Goal: Task Accomplishment & Management: Manage account settings

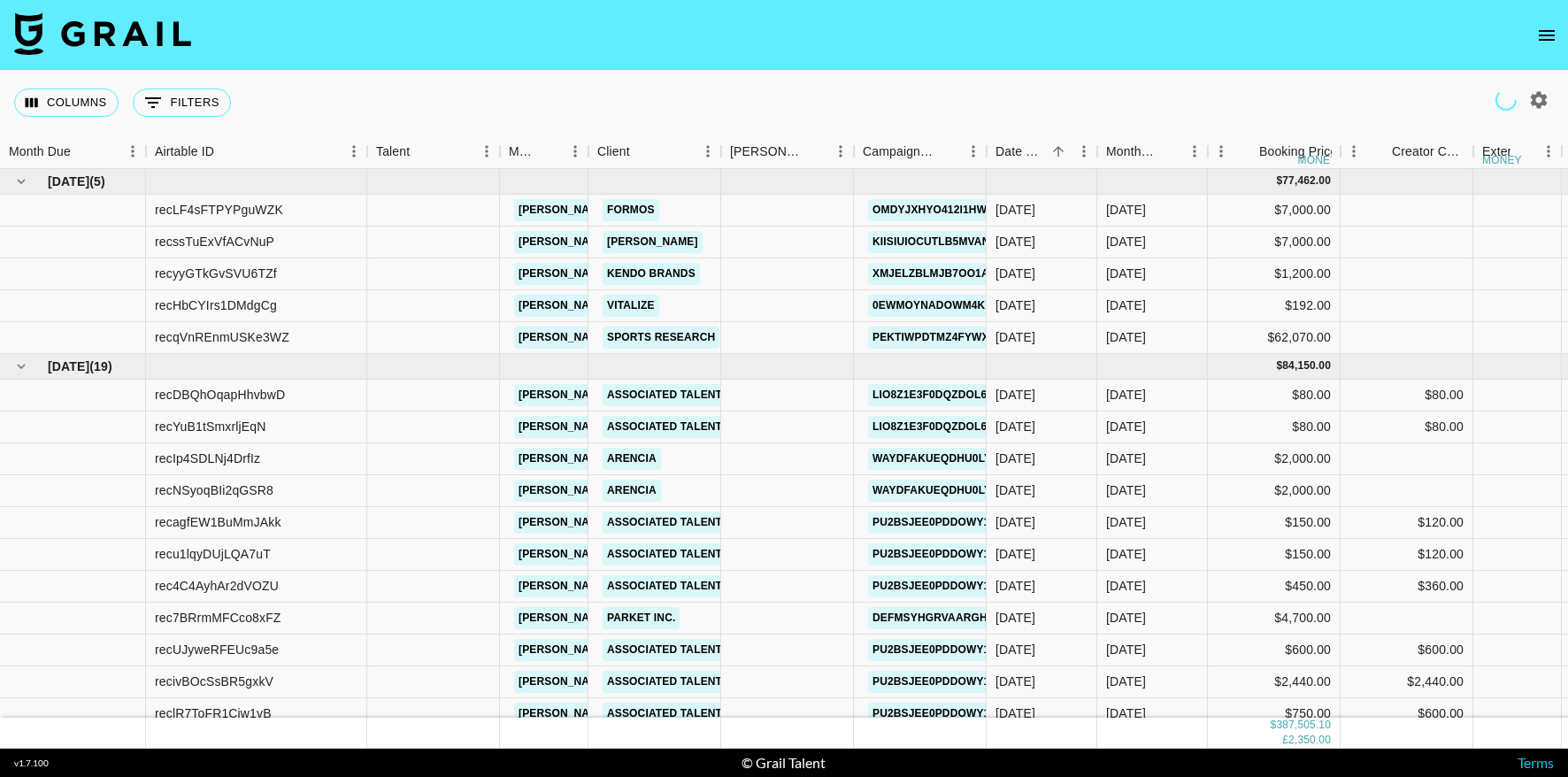
click at [1540, 34] on icon "open drawer" at bounding box center [1546, 35] width 21 height 21
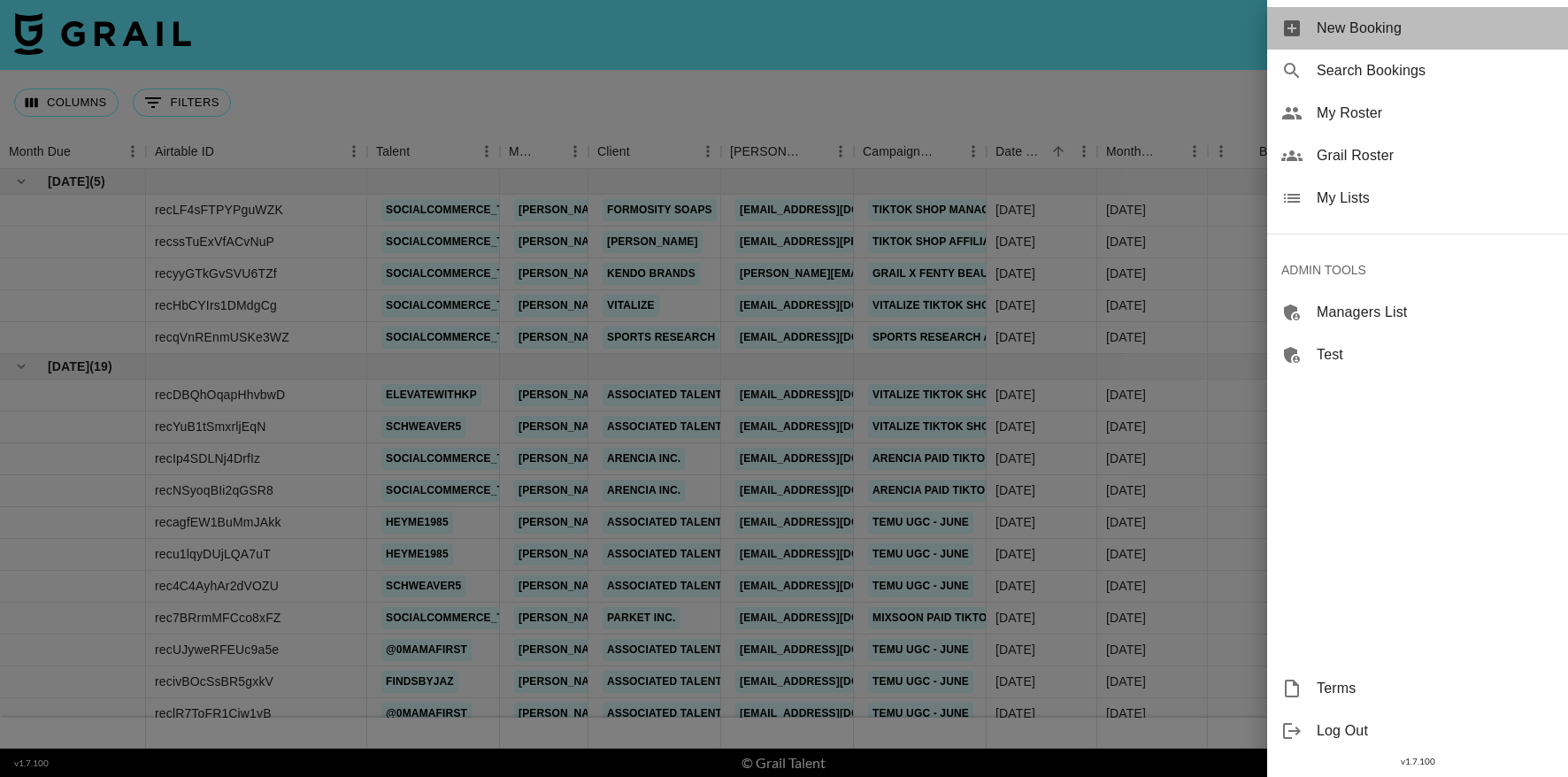
click at [1368, 34] on span "New Booking" at bounding box center [1435, 28] width 237 height 21
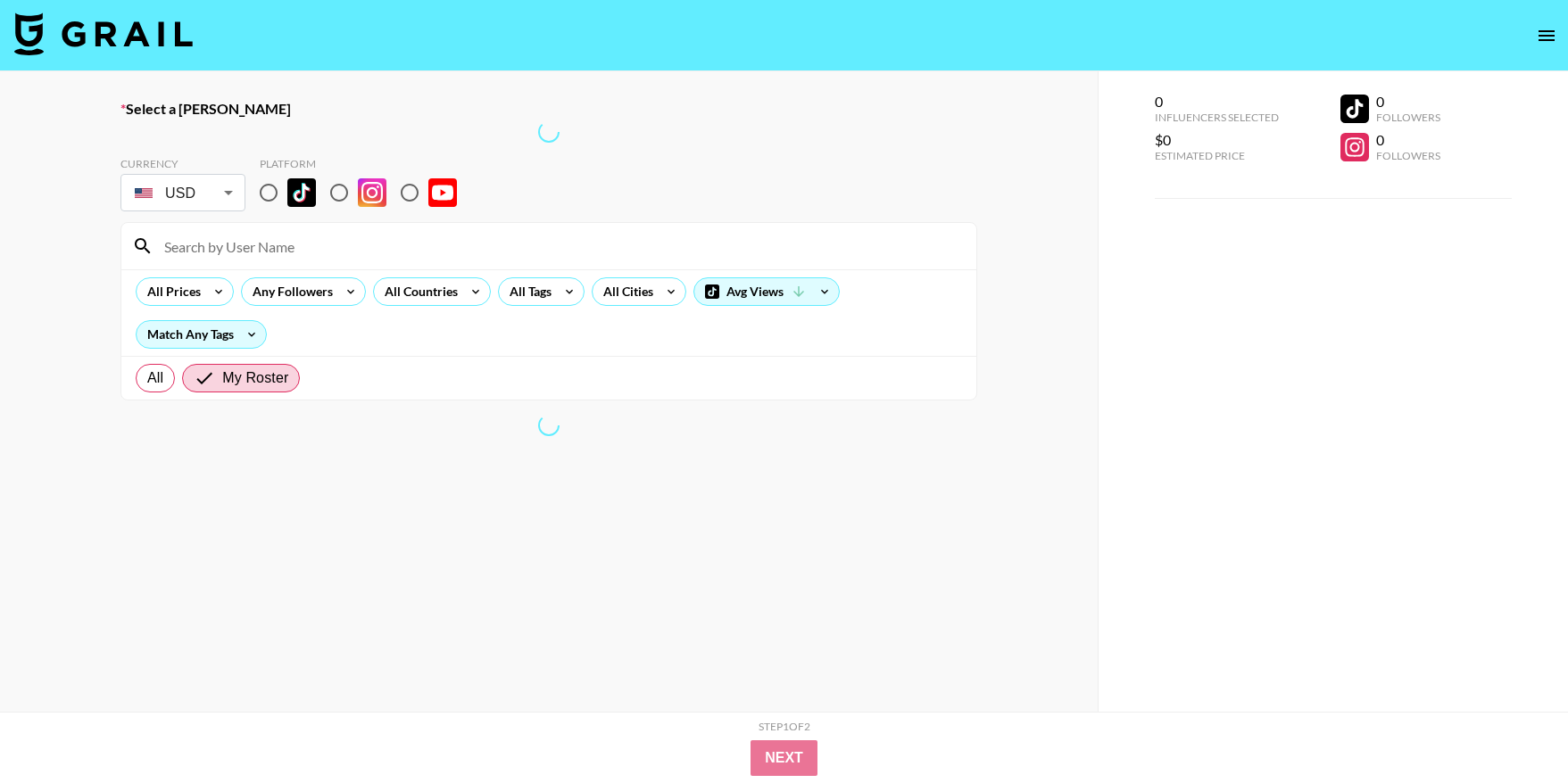
click at [283, 199] on input "radio" at bounding box center [268, 193] width 38 height 38
radio input "true"
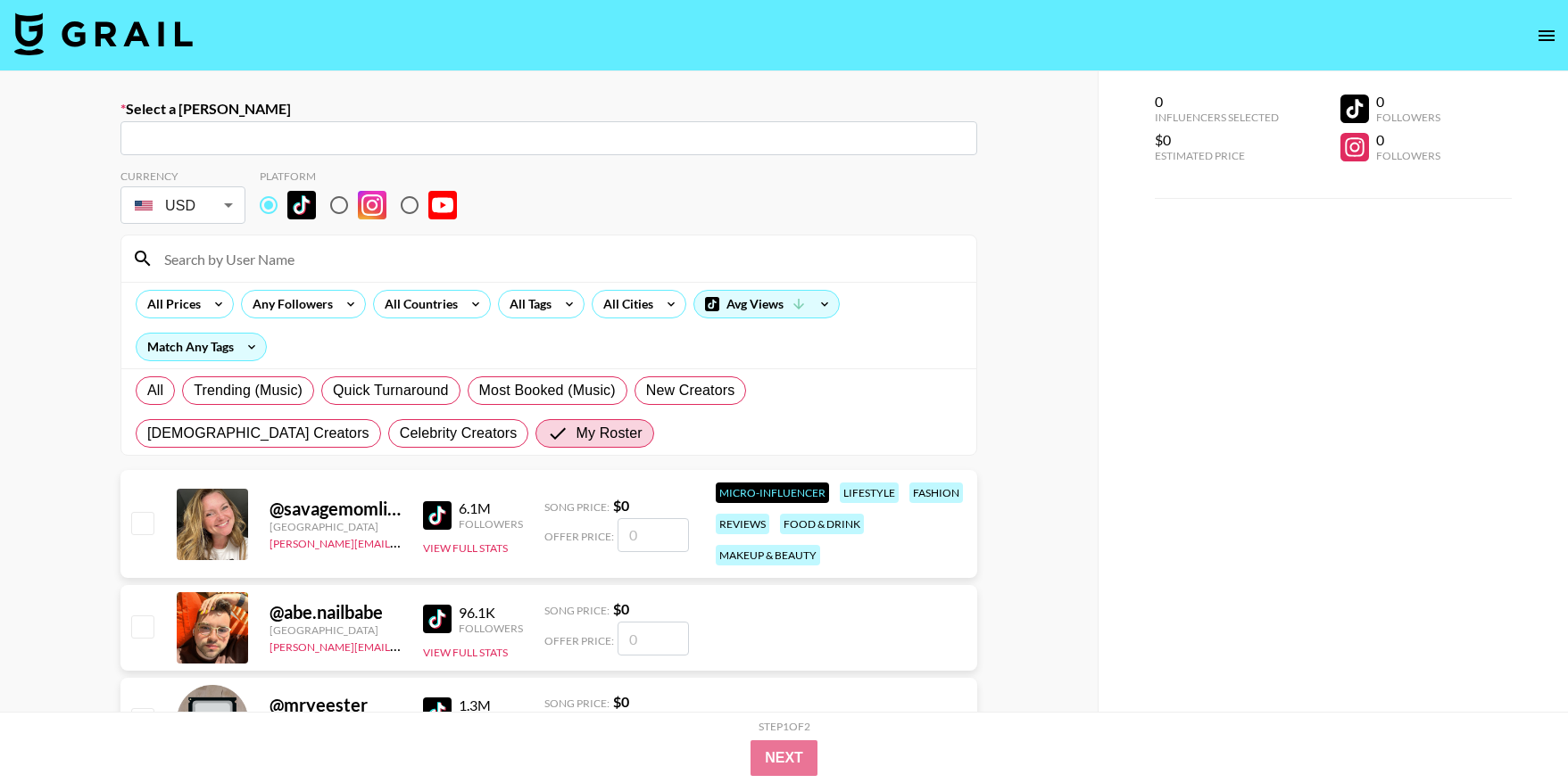
click at [462, 247] on input at bounding box center [560, 258] width 812 height 29
paste input "MCKshops"
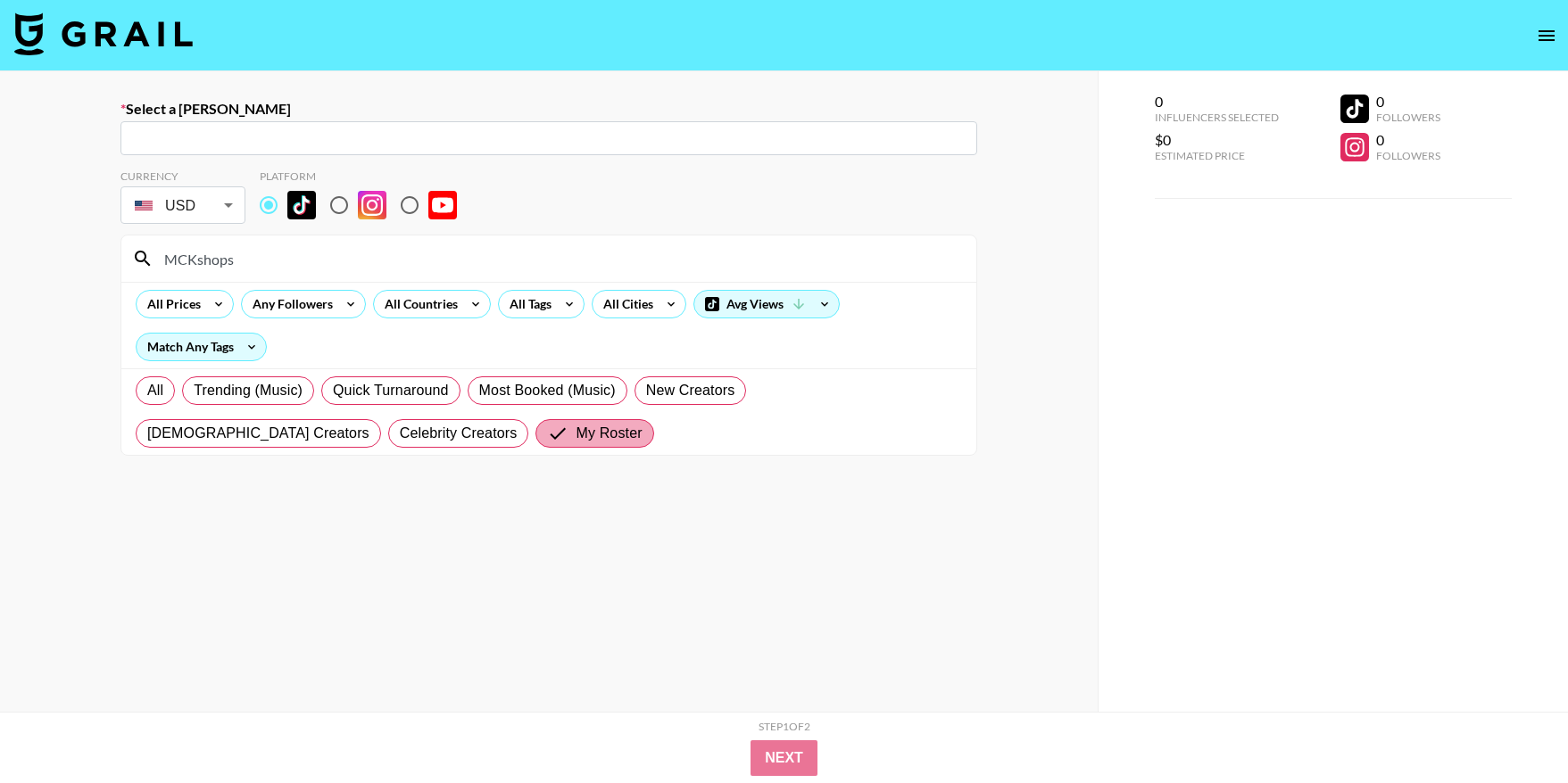
type input "MCKshops"
click at [576, 429] on span "My Roster" at bounding box center [608, 433] width 66 height 21
click at [547, 429] on input "My Roster" at bounding box center [561, 433] width 29 height 21
click at [506, 440] on div "All Trending (Music) Quick Turnaround Most Booked (Music) New Creators LGBTQIA+…" at bounding box center [549, 412] width 834 height 86
click at [576, 444] on span "My Roster" at bounding box center [608, 433] width 66 height 21
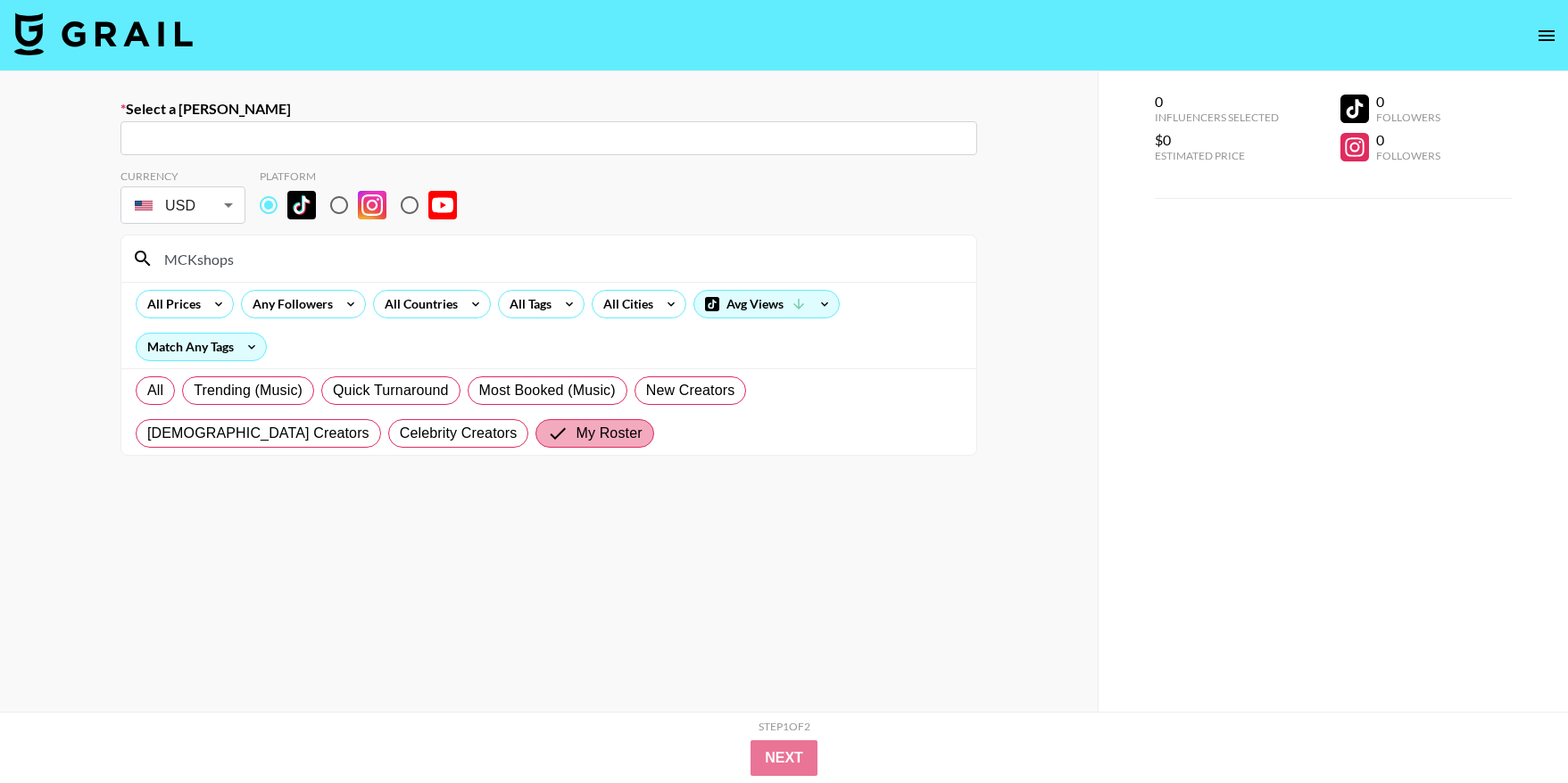
click at [547, 444] on input "My Roster" at bounding box center [561, 433] width 29 height 21
click at [237, 254] on input "MCKshops" at bounding box center [560, 258] width 812 height 29
click at [247, 264] on input "MCKshops" at bounding box center [560, 258] width 812 height 29
click at [1551, 38] on icon "open drawer" at bounding box center [1546, 35] width 21 height 21
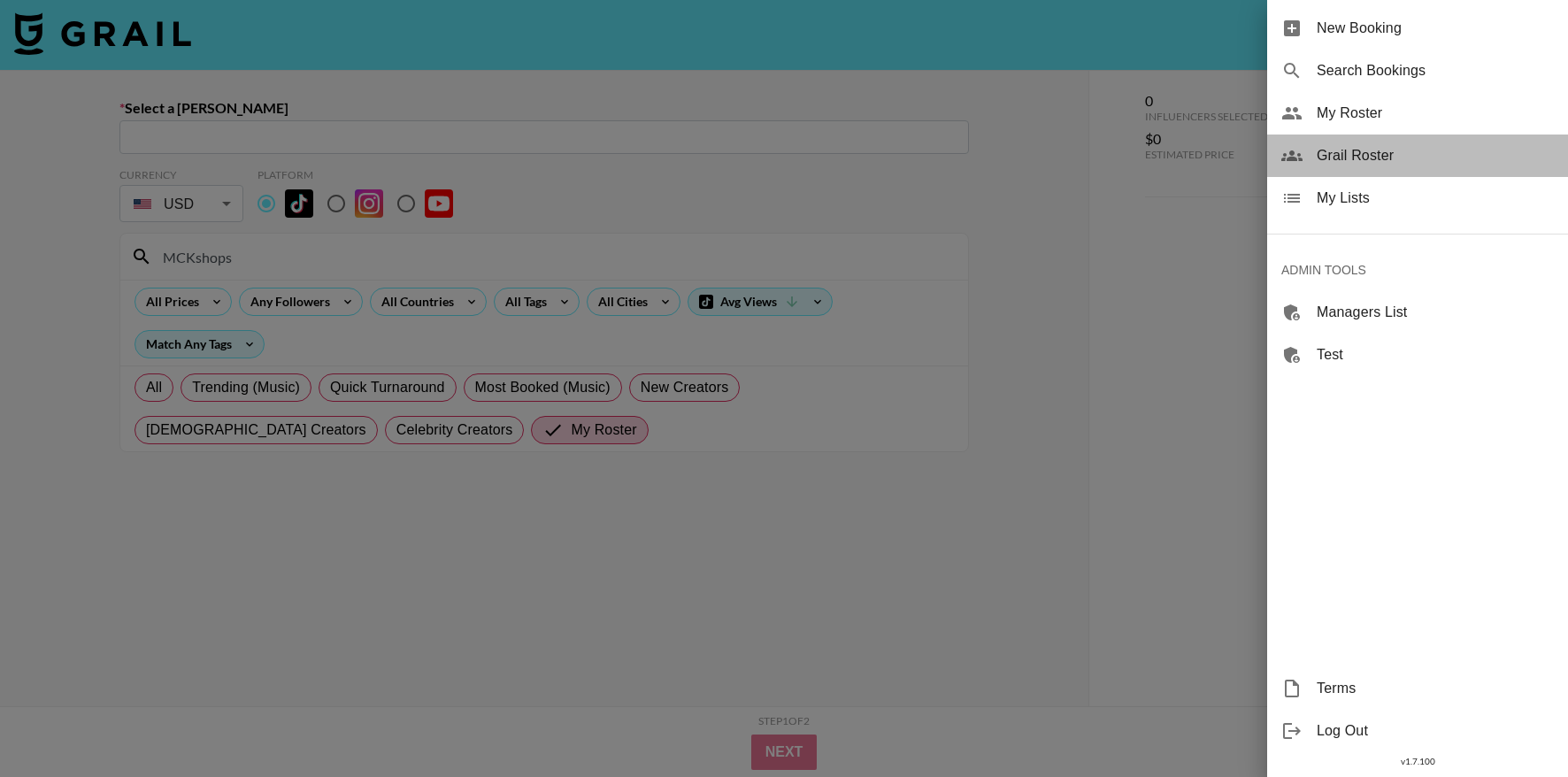
click at [1333, 150] on span "Grail Roster" at bounding box center [1435, 155] width 237 height 21
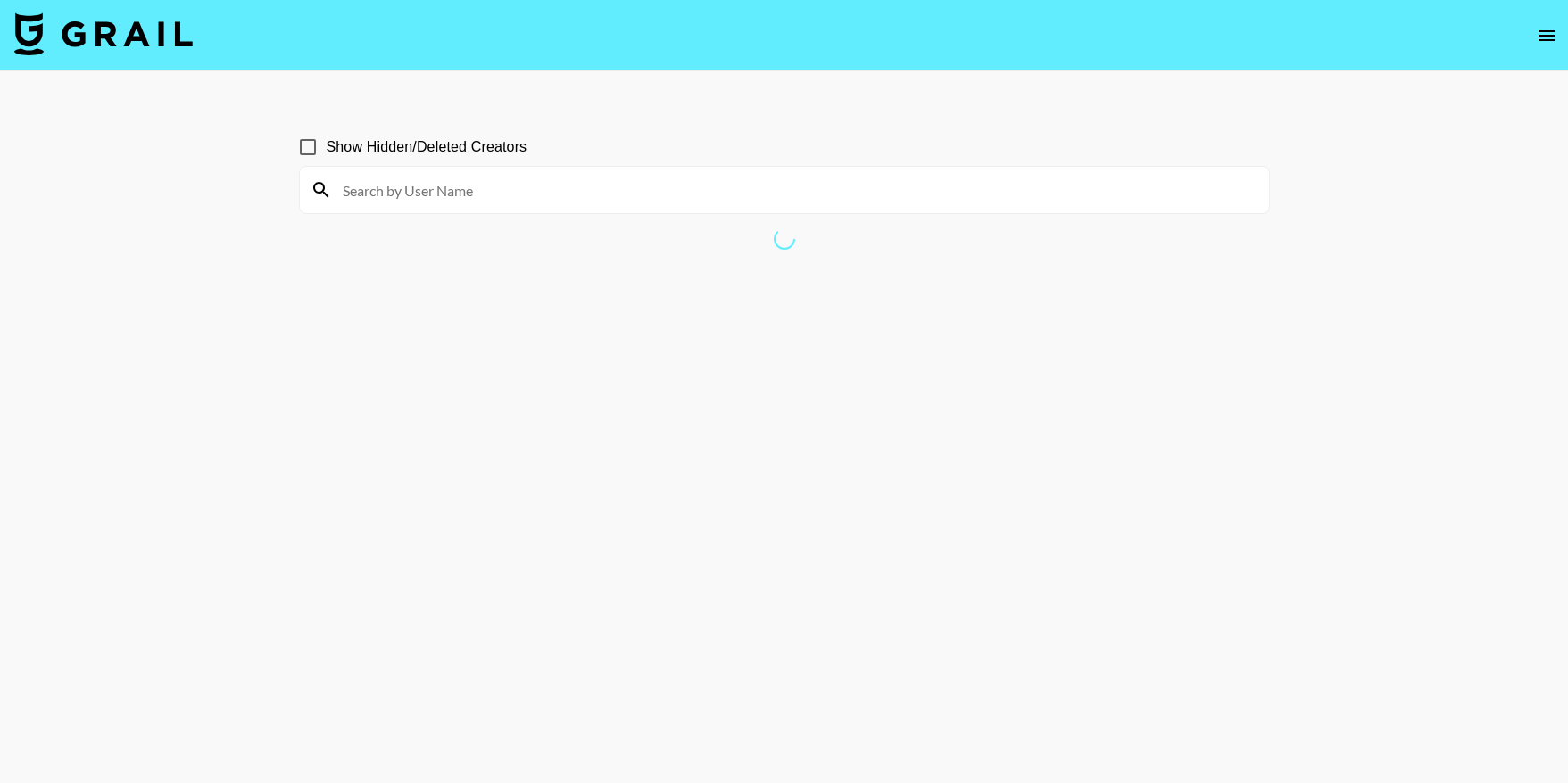
click at [441, 182] on input at bounding box center [795, 190] width 927 height 29
paste input "MCKshops"
click at [464, 191] on input "MCKshops" at bounding box center [795, 190] width 927 height 29
type input "MCKshops"
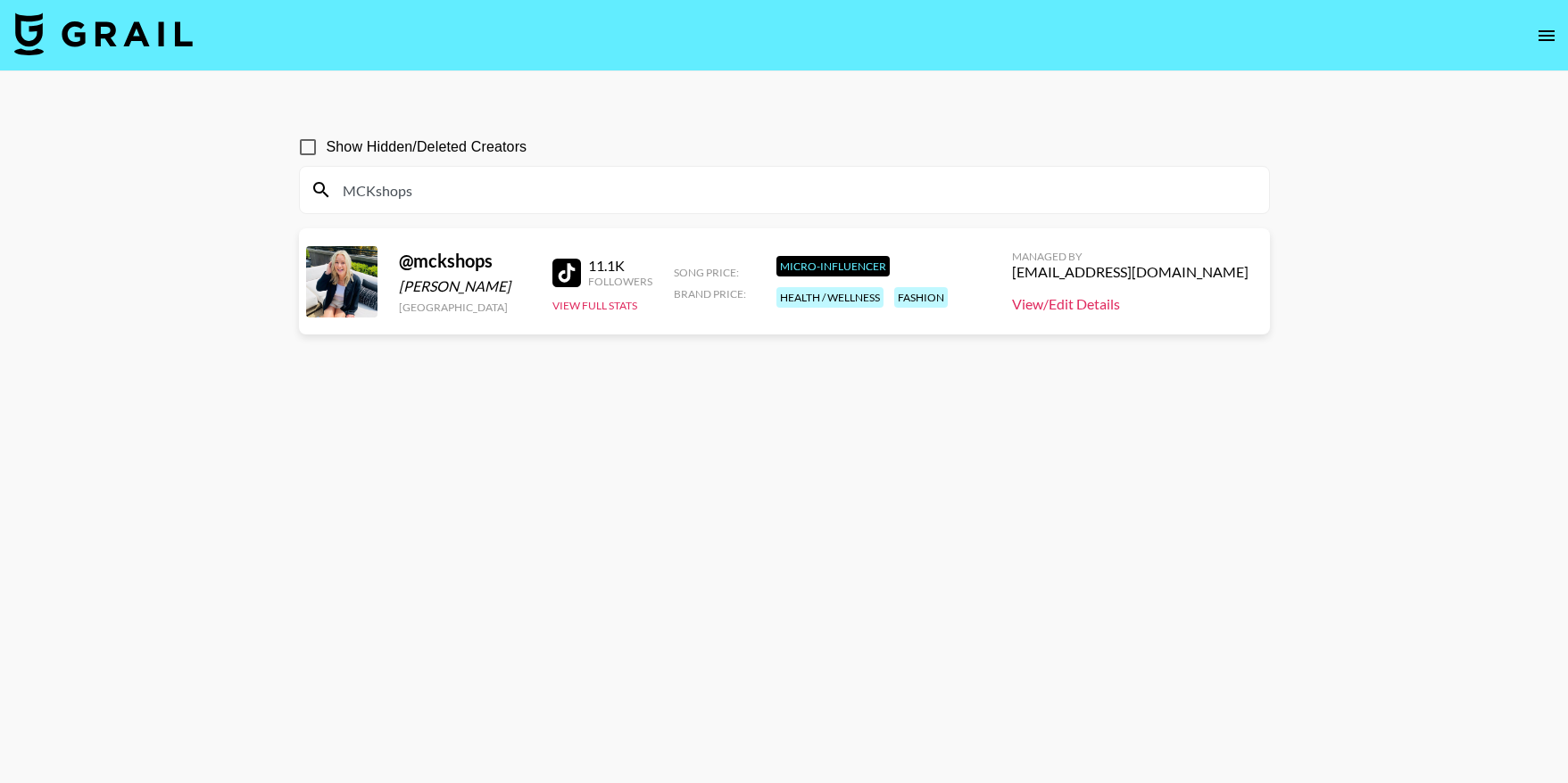
click at [1151, 301] on link "View/Edit Details" at bounding box center [1129, 304] width 236 height 18
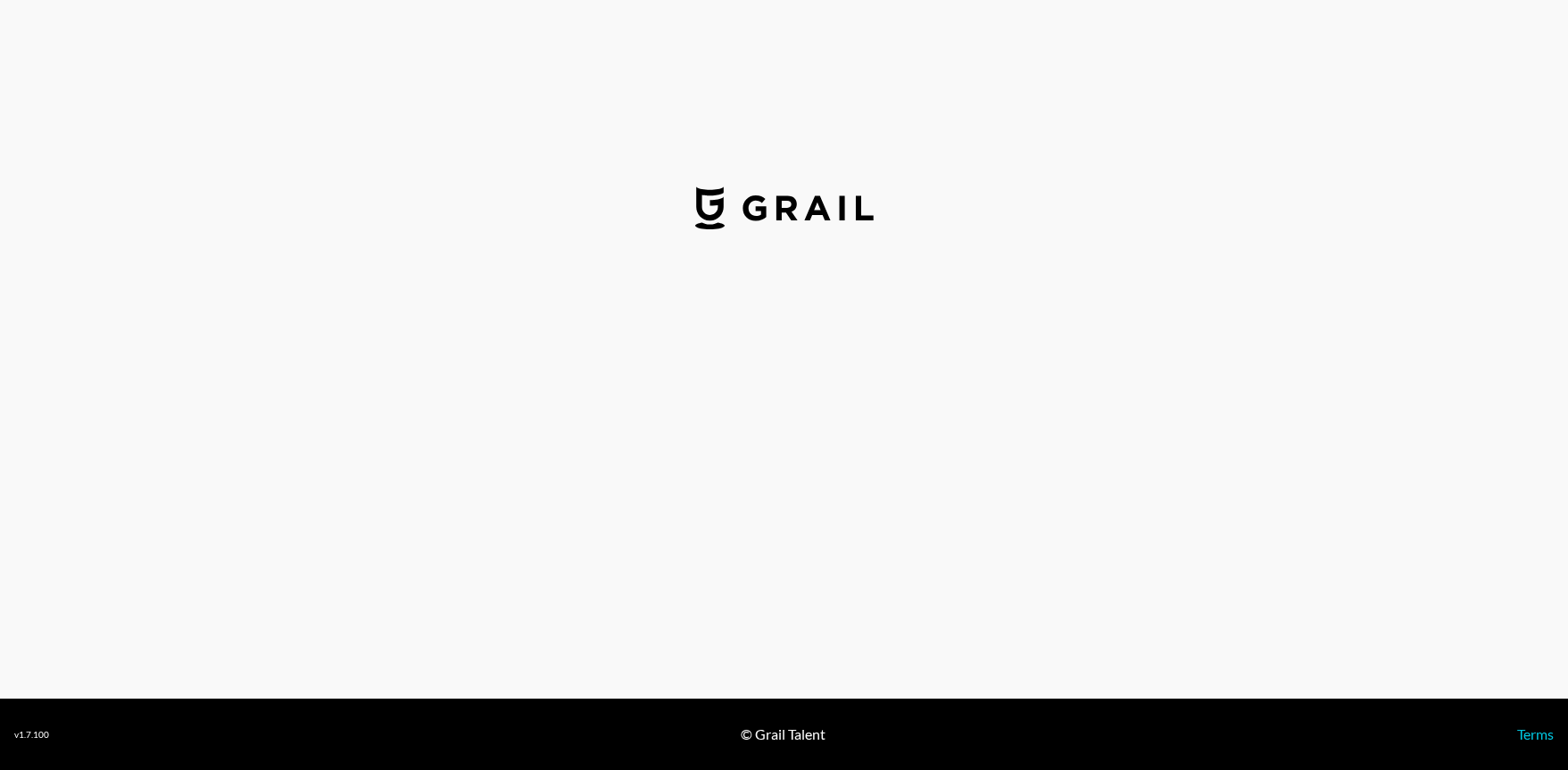
select select "USD"
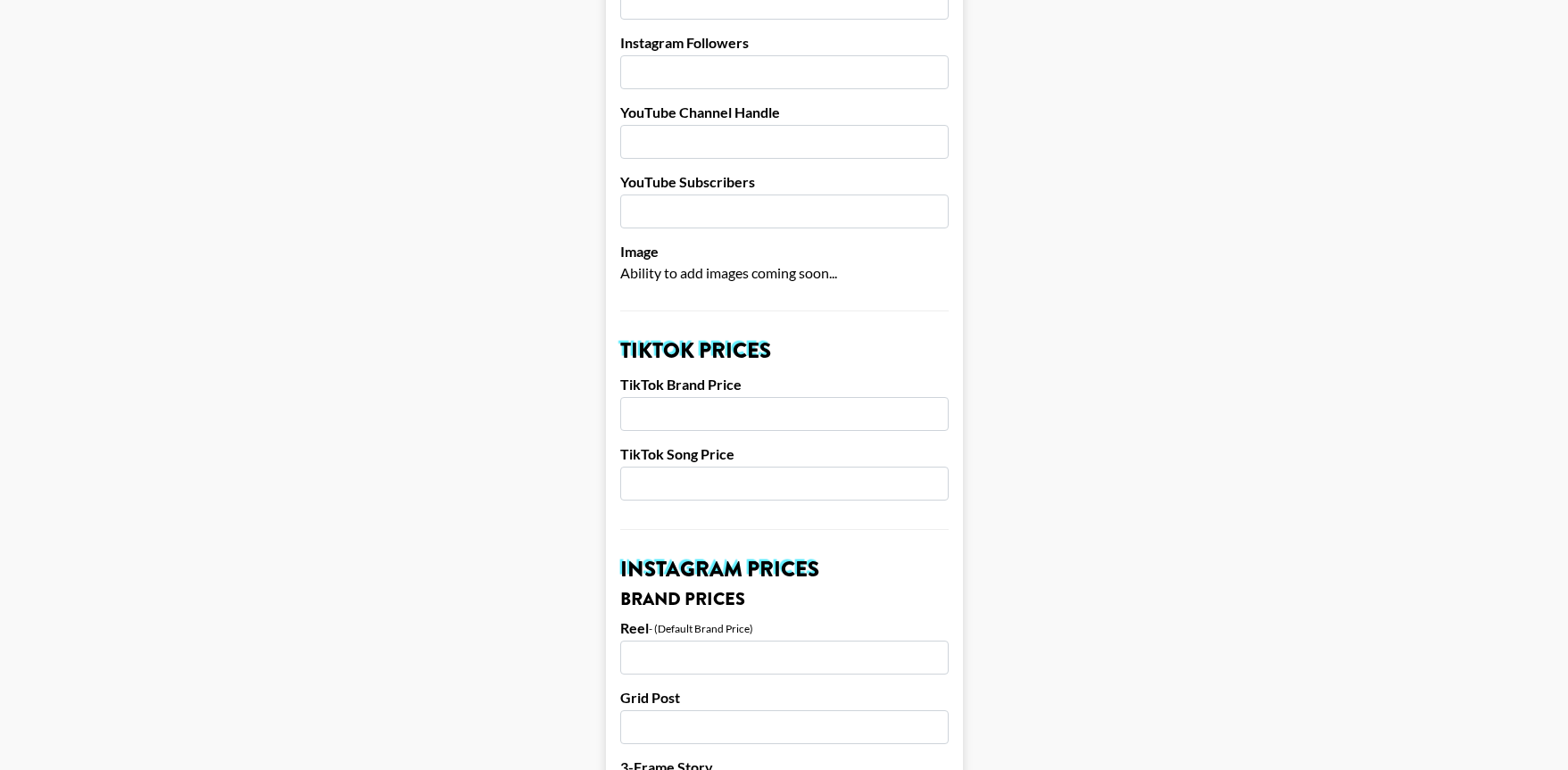
scroll to position [6, 0]
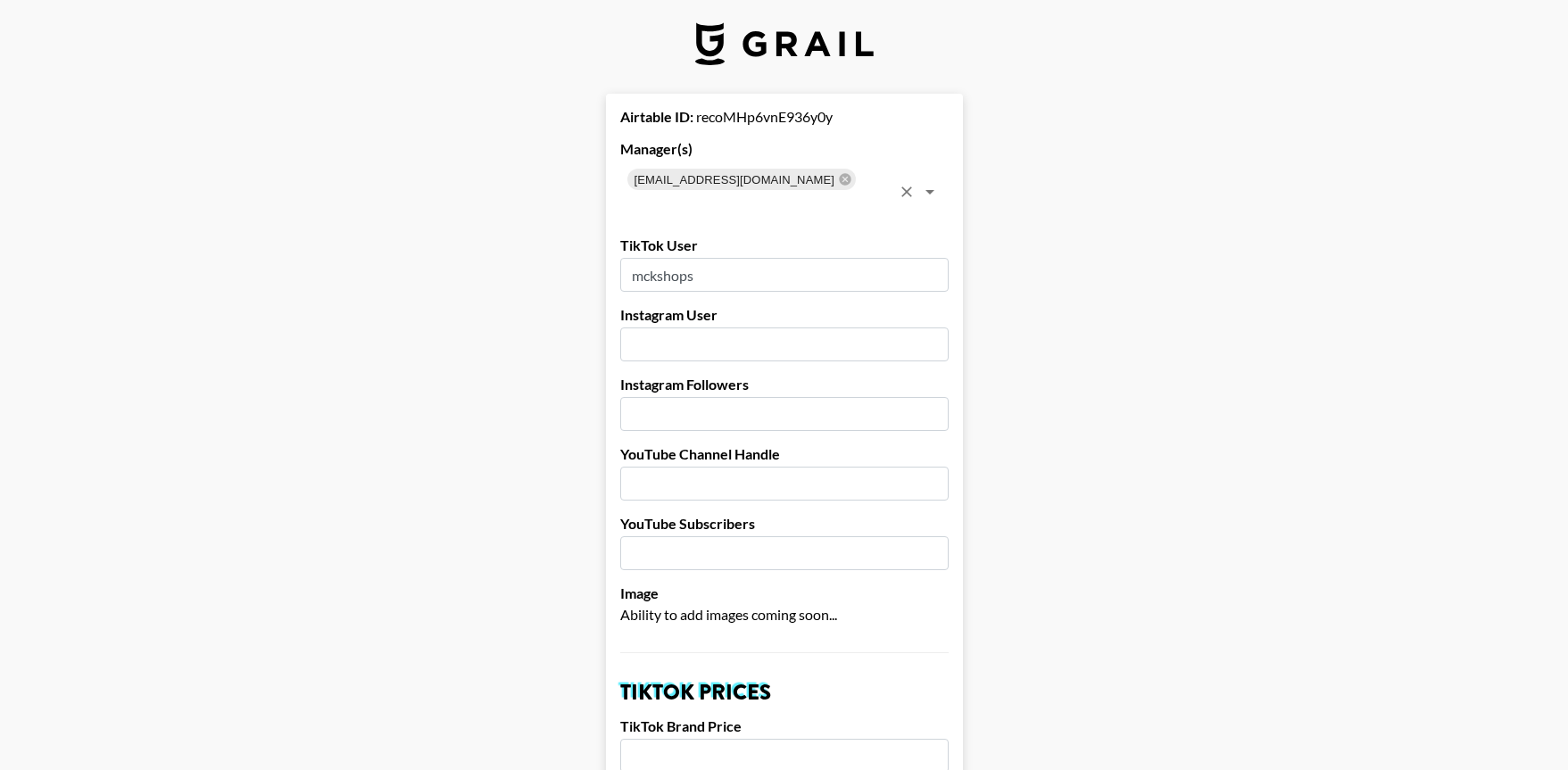
click at [936, 183] on icon "Open" at bounding box center [929, 192] width 21 height 21
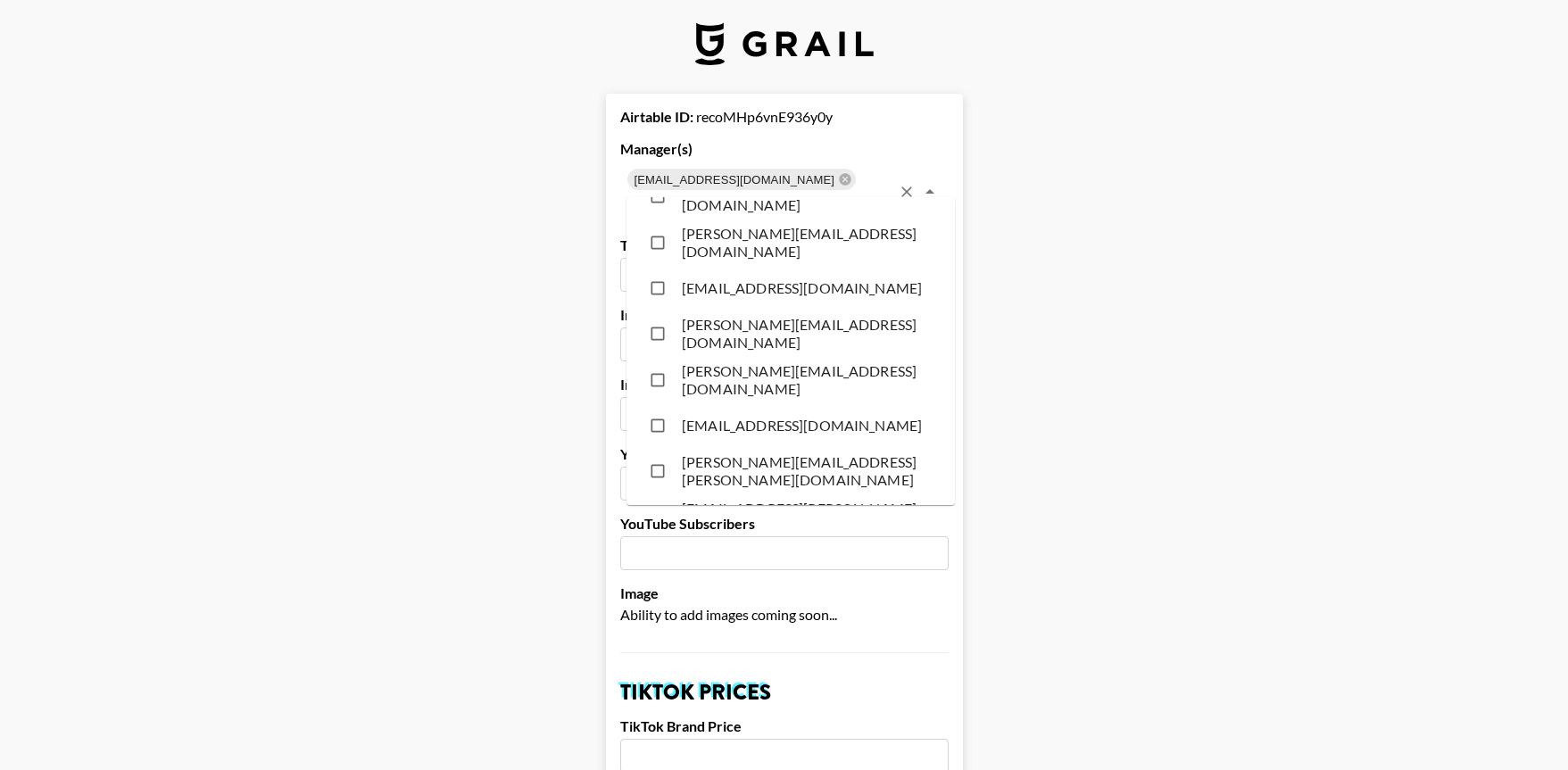
scroll to position [12051, 0]
click at [648, 548] on input "checkbox" at bounding box center [657, 565] width 34 height 34
checkbox input "true"
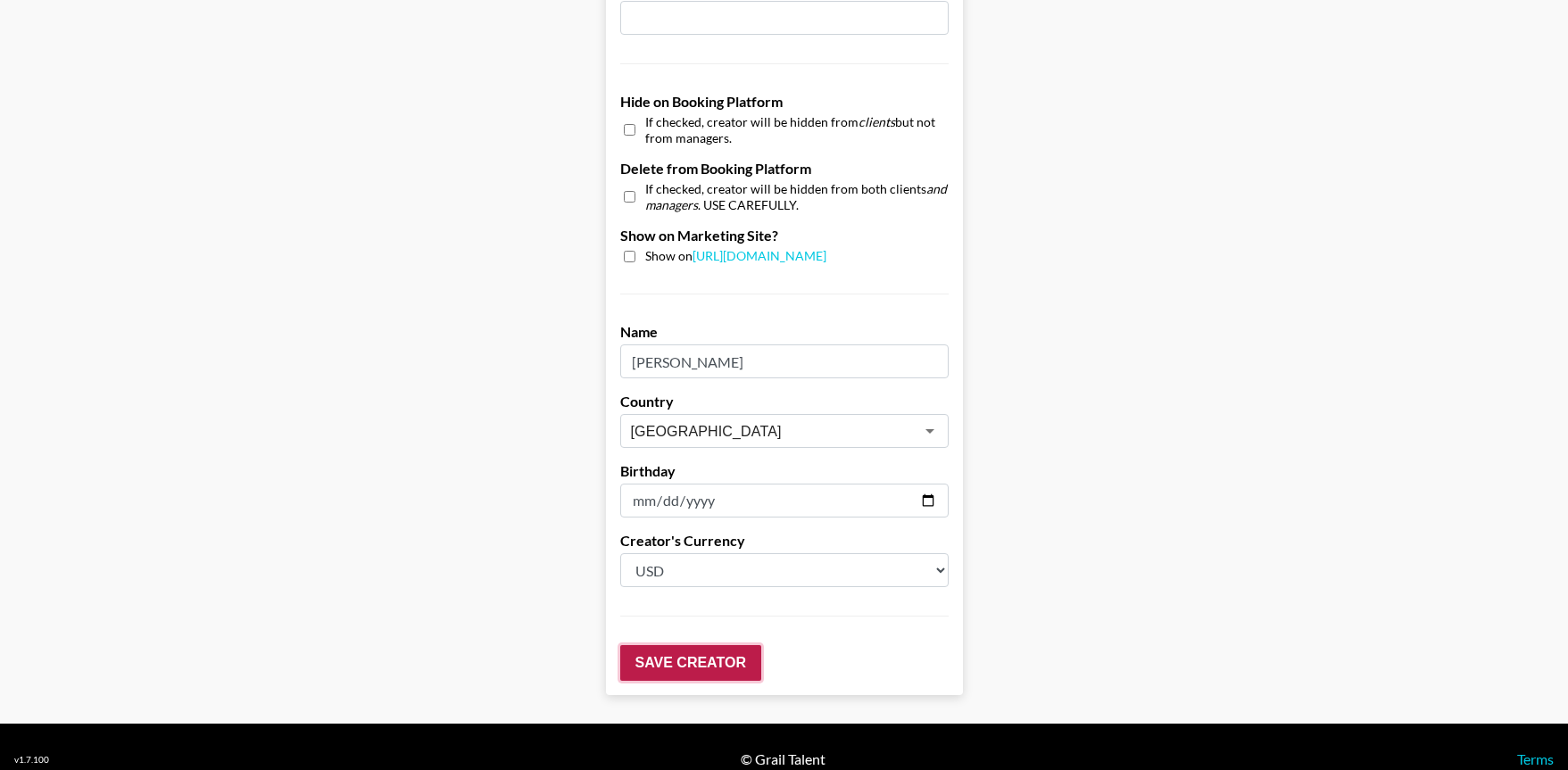
click at [711, 652] on input "Save Creator" at bounding box center [690, 663] width 141 height 36
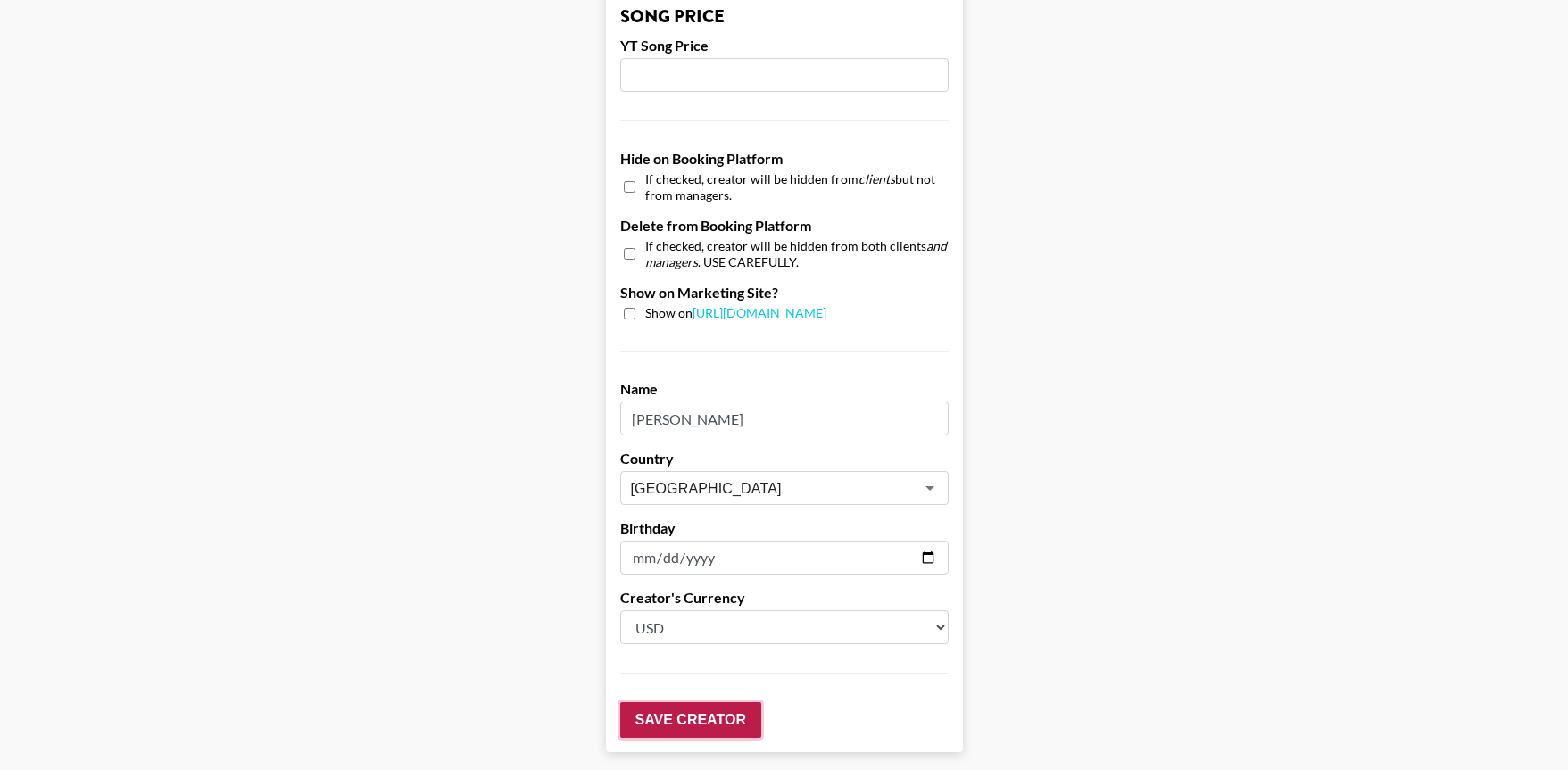
scroll to position [1708, 0]
